Goal: Information Seeking & Learning: Learn about a topic

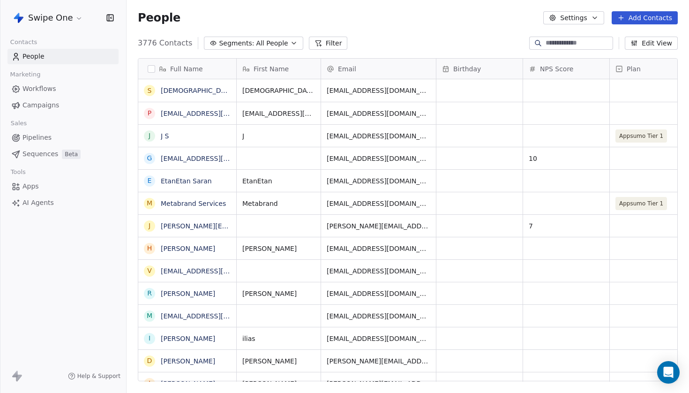
scroll to position [346, 563]
click at [167, 88] on link "[DEMOGRAPHIC_DATA] Personal" at bounding box center [213, 91] width 105 height 8
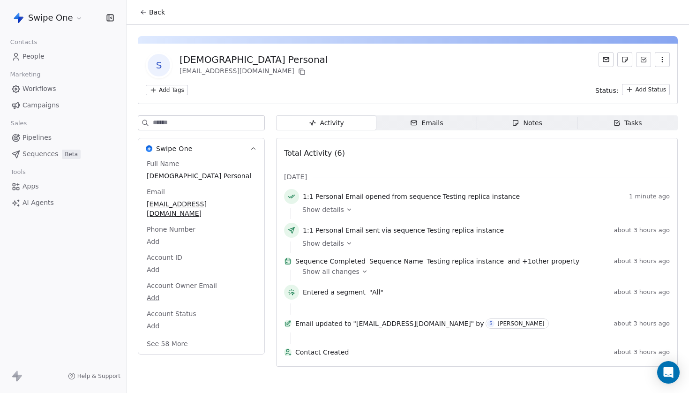
click at [425, 124] on div "Emails" at bounding box center [426, 123] width 33 height 10
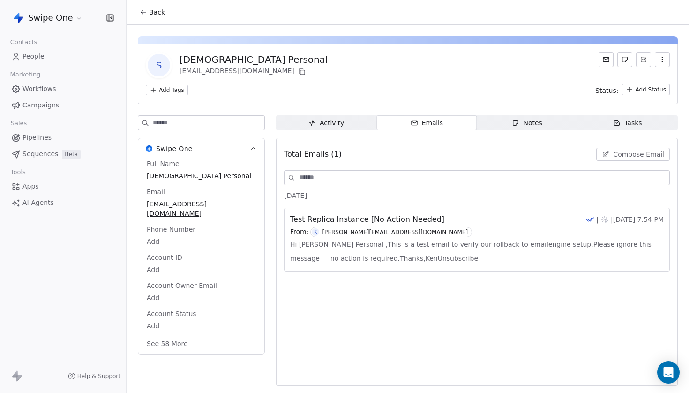
click at [401, 219] on span "Test Replica Instance [No Action Needed]" at bounding box center [367, 219] width 154 height 11
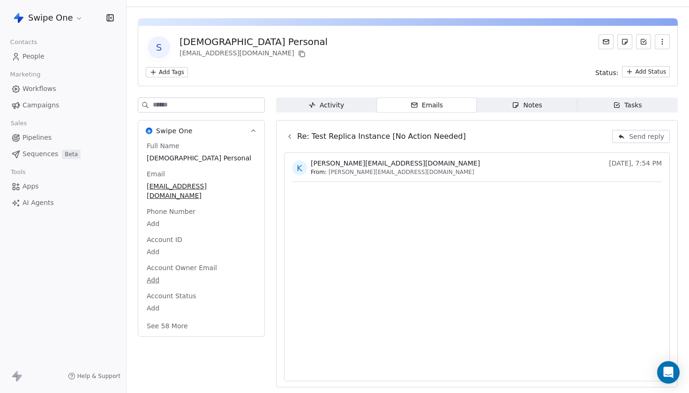
scroll to position [18, 0]
click at [290, 138] on icon at bounding box center [290, 137] width 8 height 8
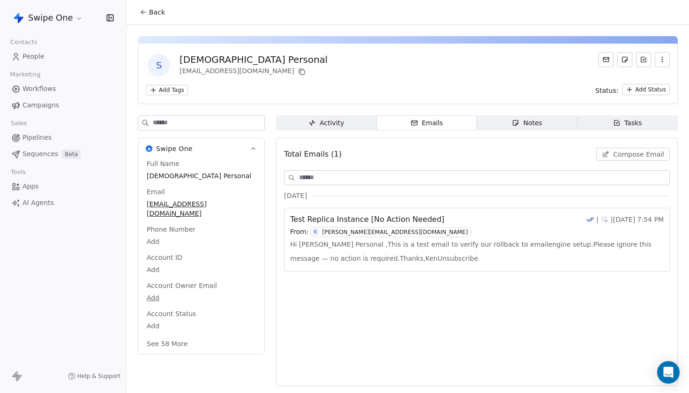
click at [349, 123] on span "Activity Activity" at bounding box center [326, 122] width 100 height 15
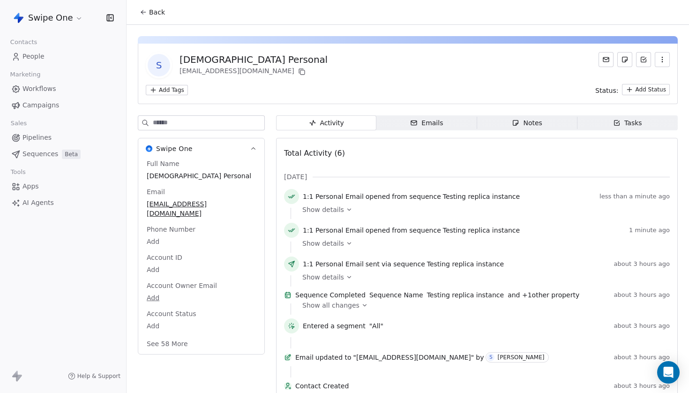
click at [326, 123] on button "Activity Activity" at bounding box center [326, 122] width 100 height 15
click at [408, 126] on span "Emails Emails" at bounding box center [426, 122] width 100 height 15
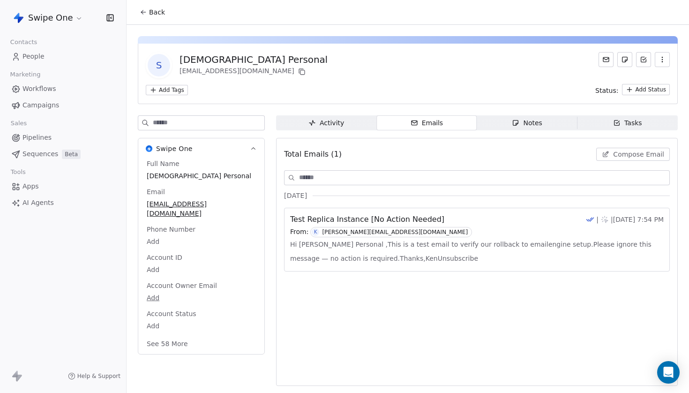
click at [408, 224] on span "Test Replica Instance [No Action Needed]" at bounding box center [367, 219] width 154 height 11
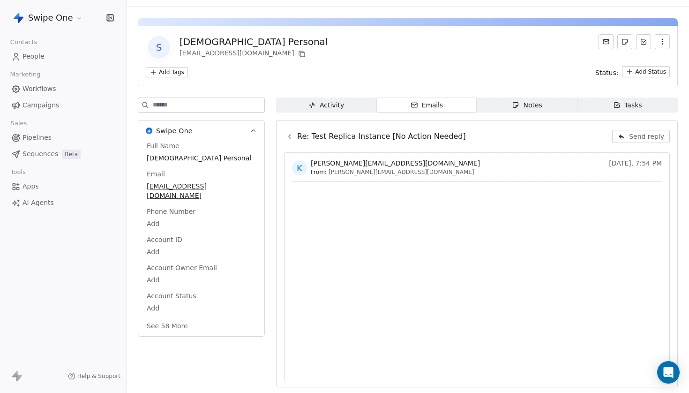
click at [293, 135] on icon at bounding box center [290, 137] width 8 height 8
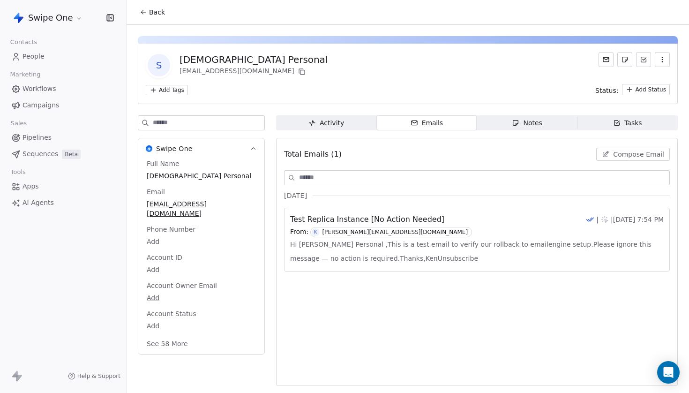
click at [392, 233] on div "From: K [PERSON_NAME][EMAIL_ADDRESS][DOMAIN_NAME]" at bounding box center [477, 232] width 374 height 10
